Goal: Information Seeking & Learning: Find specific fact

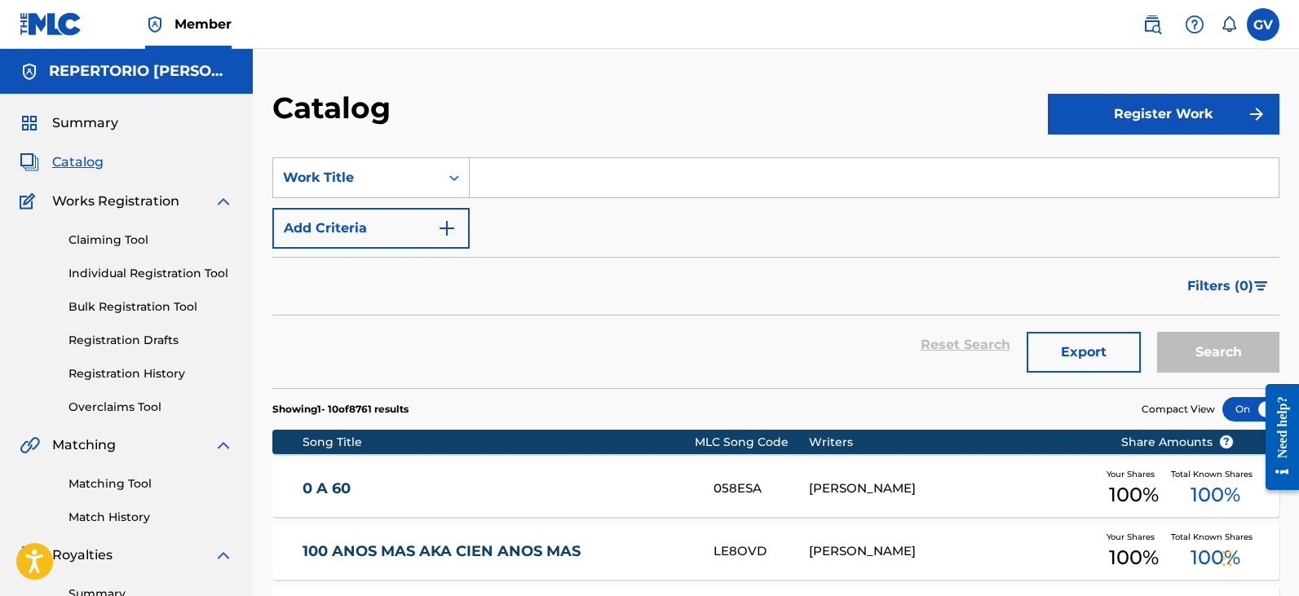
click at [492, 169] on input "Search Form" at bounding box center [874, 177] width 809 height 39
type input "ANTES"
click at [1157, 332] on button "Search" at bounding box center [1218, 352] width 122 height 41
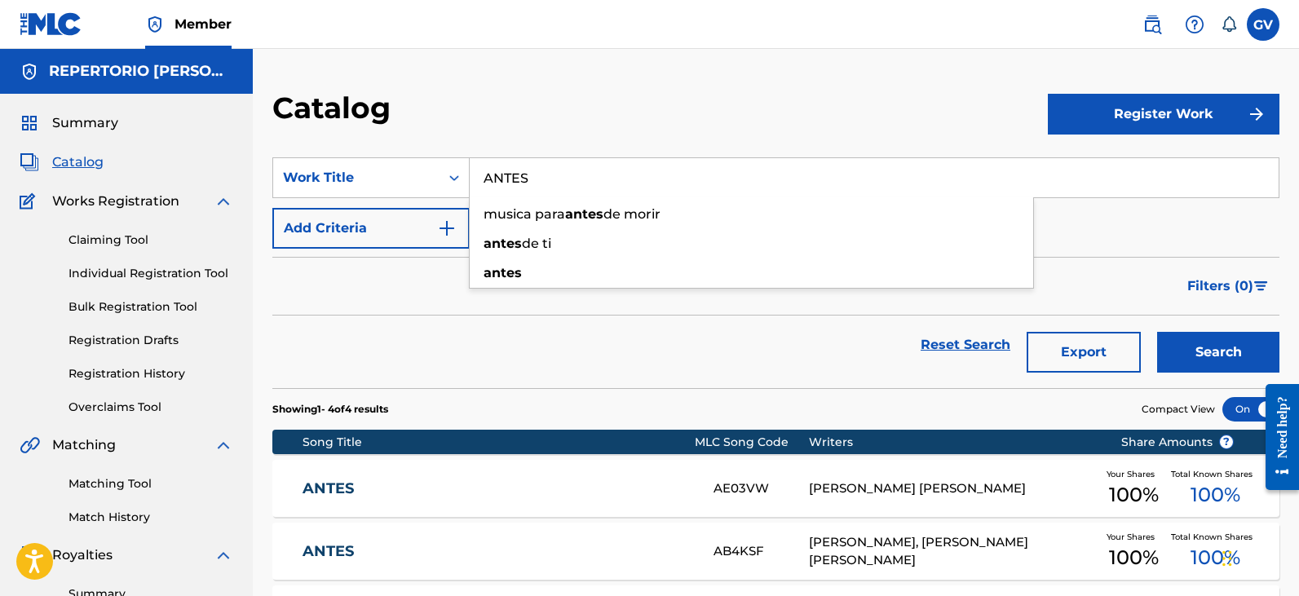
scroll to position [326, 0]
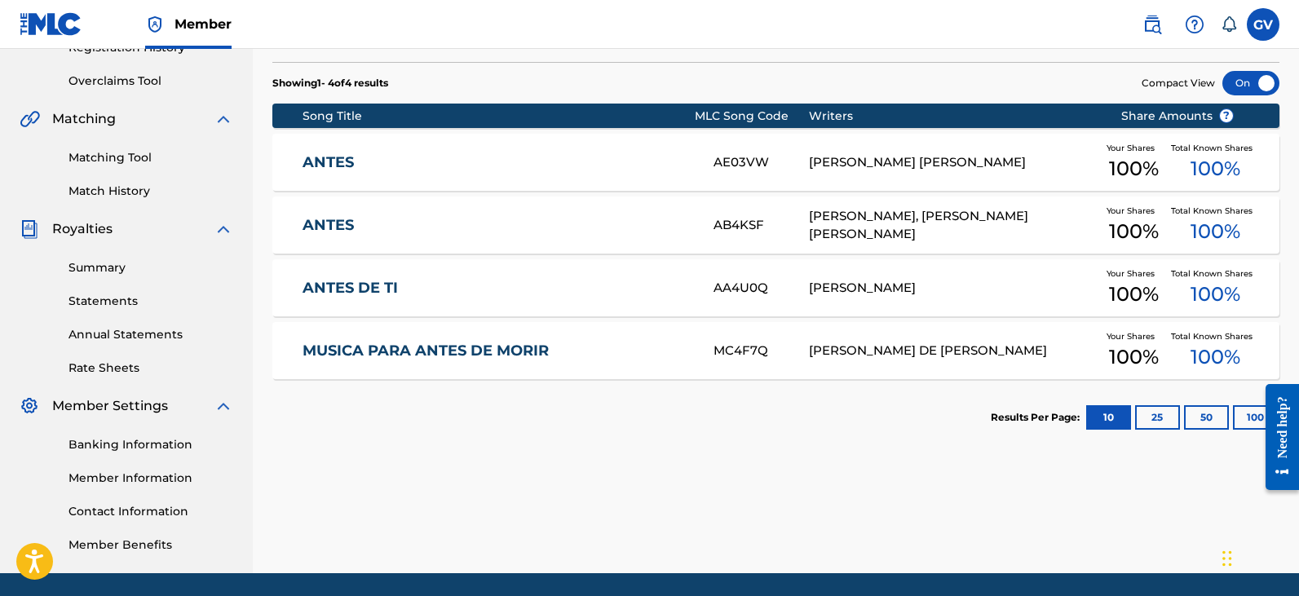
click at [327, 222] on link "ANTES" at bounding box center [497, 225] width 389 height 19
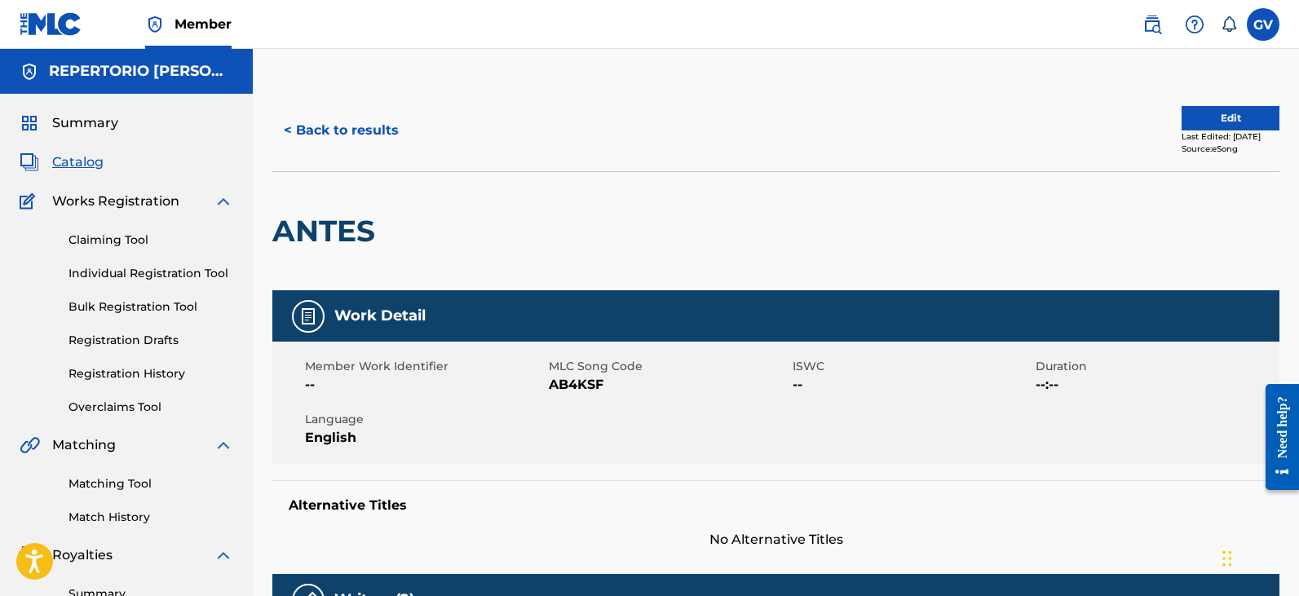
click at [303, 123] on button "< Back to results" at bounding box center [341, 130] width 138 height 41
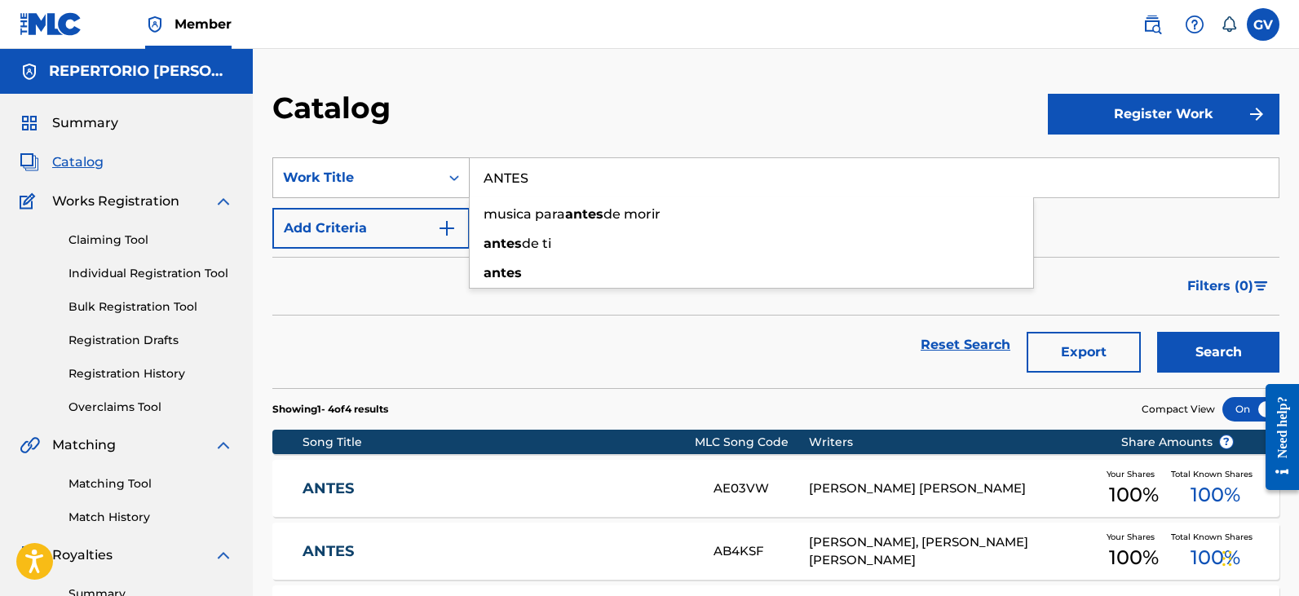
drag, startPoint x: 553, startPoint y: 179, endPoint x: 437, endPoint y: 168, distance: 116.4
click at [458, 170] on div "SearchWithCriteriac5038c84-a07e-43d2-8463-bbc85f74e919 Work Title ANTES musica …" at bounding box center [775, 177] width 1007 height 41
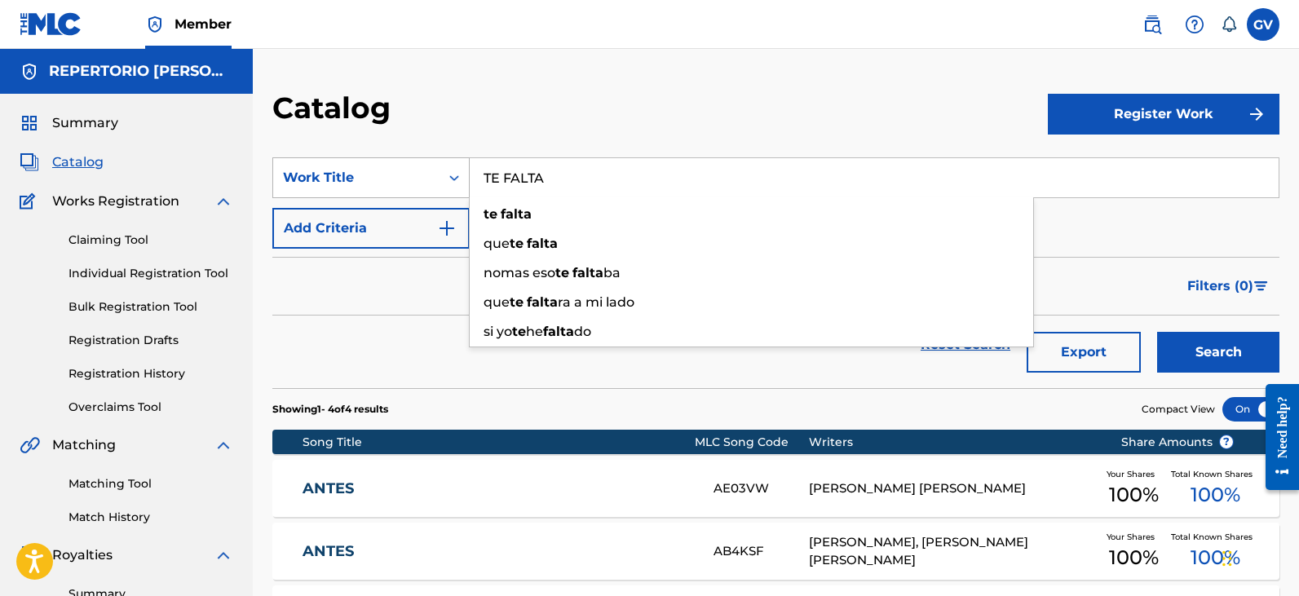
type input "TE FALTA"
click at [1157, 332] on button "Search" at bounding box center [1218, 352] width 122 height 41
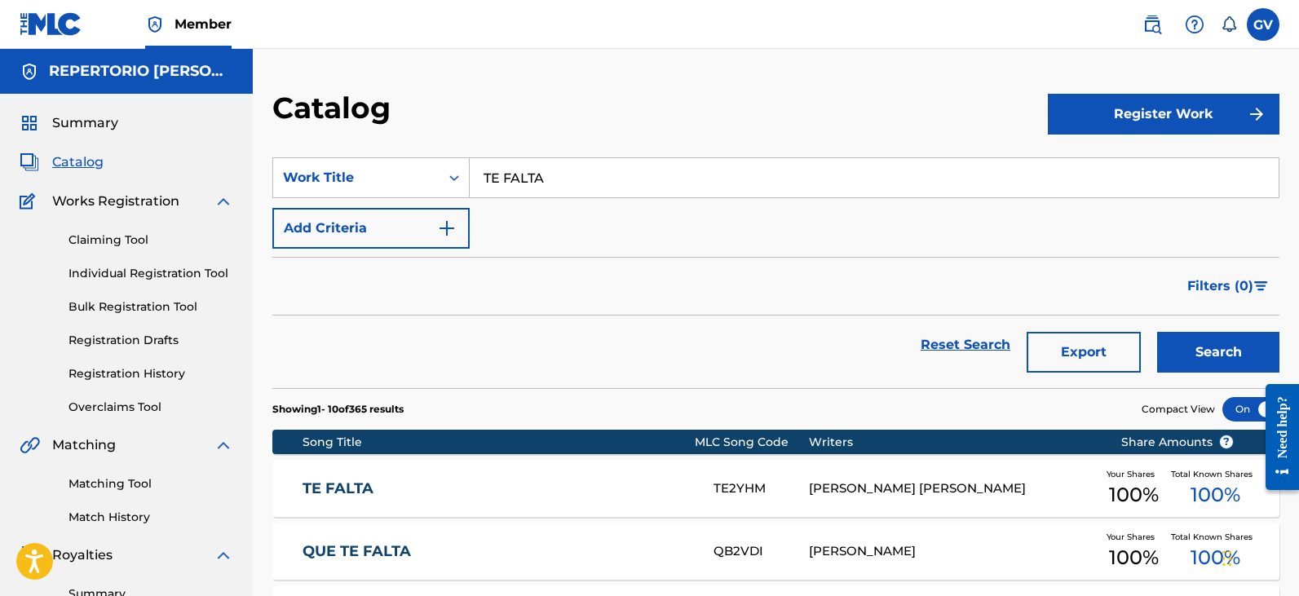
scroll to position [245, 0]
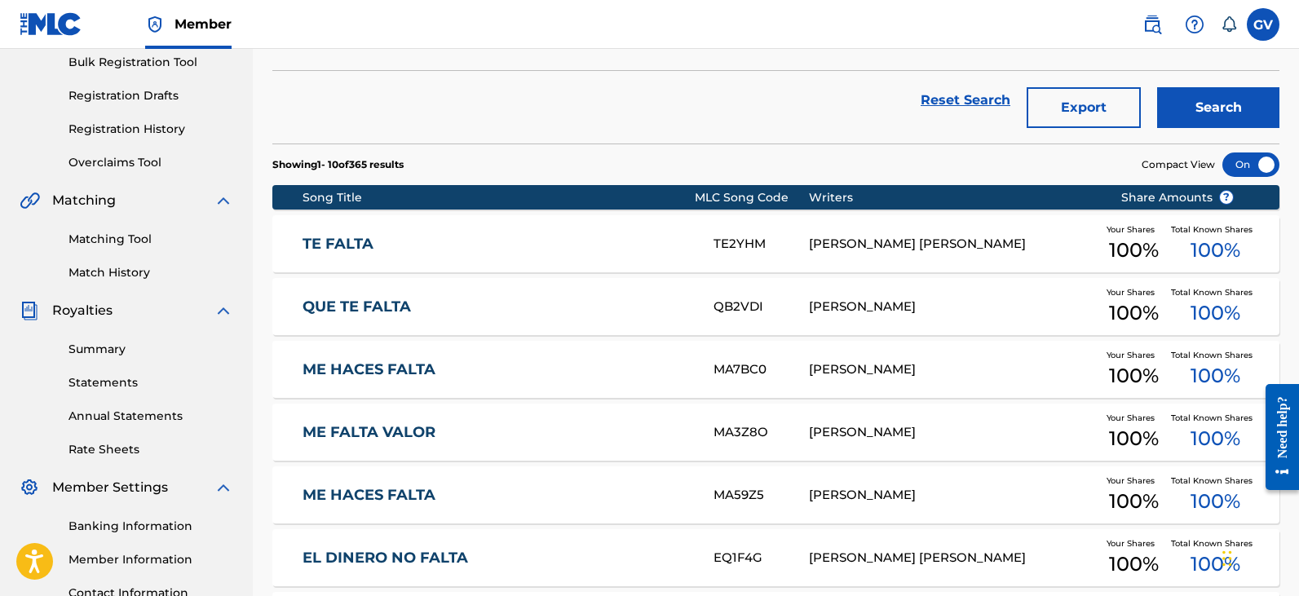
click at [333, 240] on link "TE FALTA" at bounding box center [497, 244] width 389 height 19
